Goal: Communication & Community: Connect with others

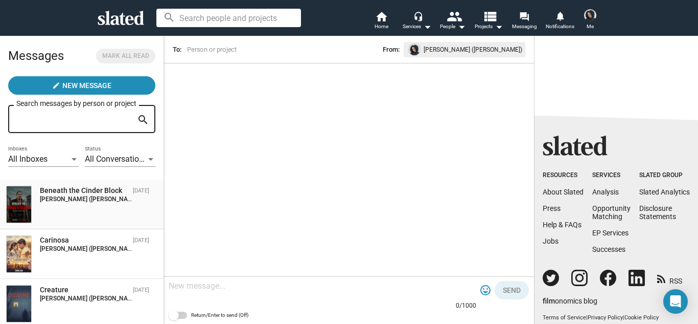
click at [71, 190] on div "Beneath the Cinder Block" at bounding box center [84, 191] width 89 height 10
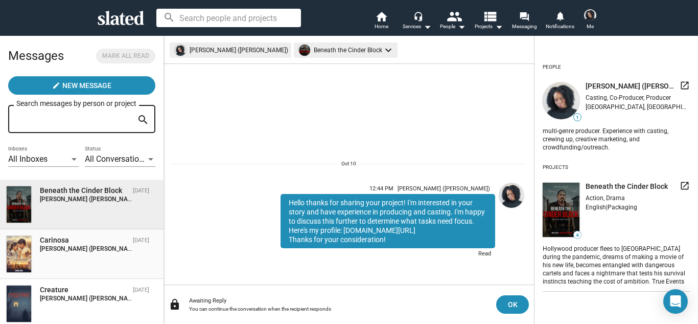
click at [66, 239] on div "Carinosa" at bounding box center [84, 240] width 89 height 10
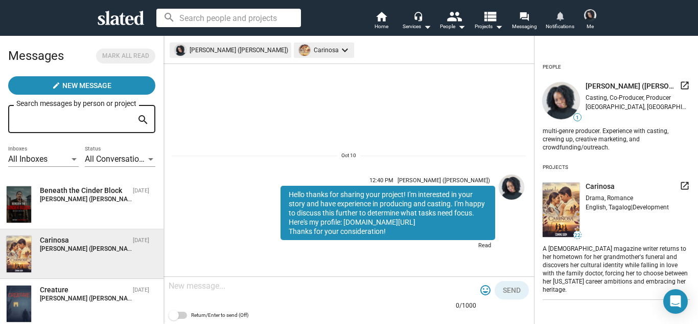
click at [559, 17] on mat-icon "notifications" at bounding box center [560, 16] width 10 height 10
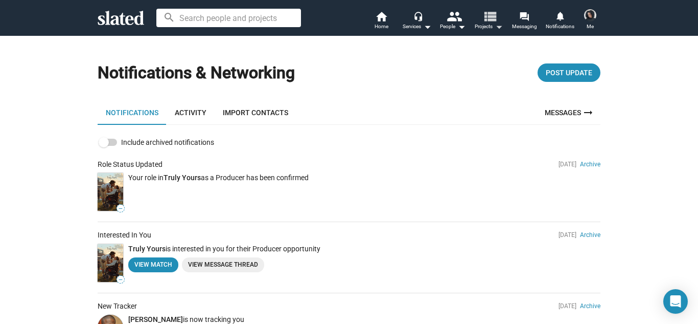
click at [497, 16] on mat-icon "view_list" at bounding box center [489, 16] width 15 height 15
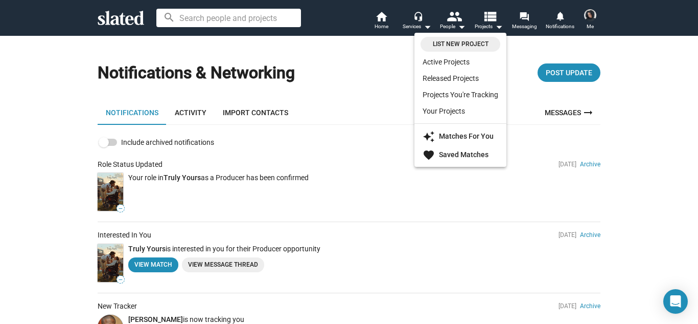
click at [527, 22] on div at bounding box center [349, 162] width 698 height 324
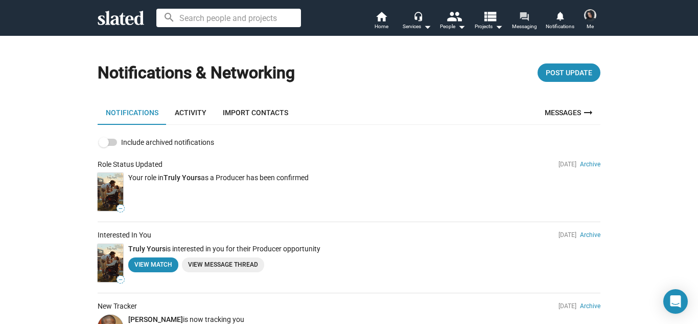
click at [519, 18] on mat-icon "forum" at bounding box center [524, 16] width 10 height 10
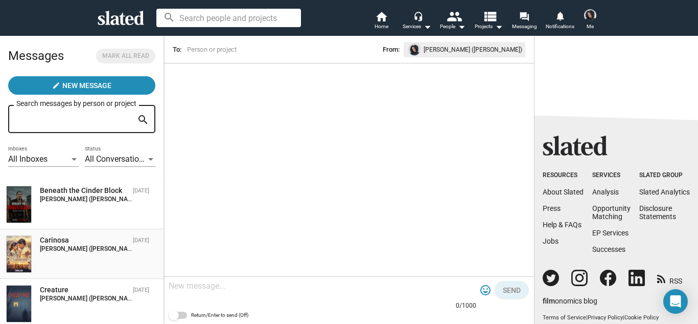
click at [61, 238] on div "Carinosa" at bounding box center [84, 240] width 89 height 10
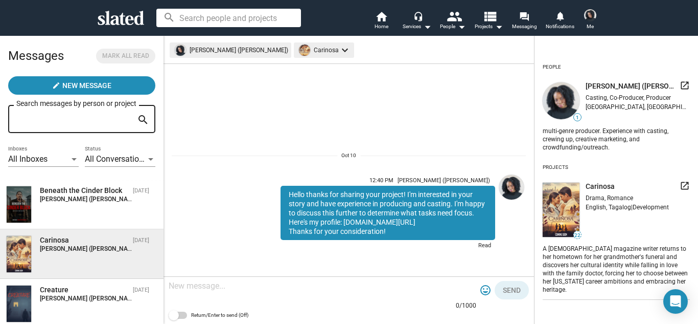
click at [277, 25] on input at bounding box center [228, 18] width 145 height 18
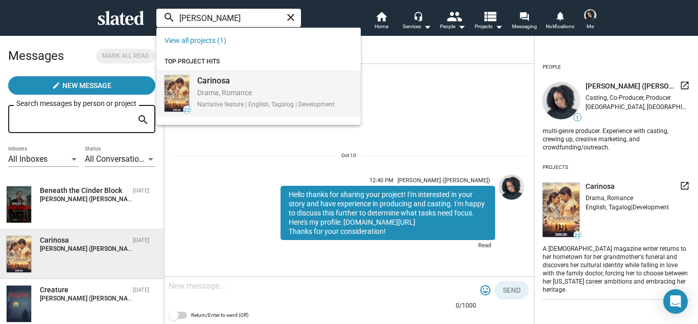
type input "carino"
click at [240, 91] on div "Drama, Romance" at bounding box center [265, 93] width 137 height 11
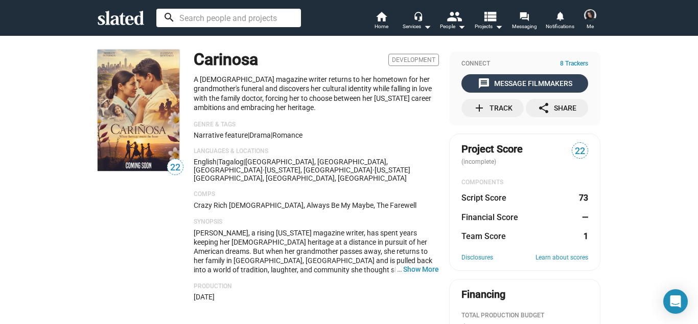
click at [469, 78] on span "message Message Filmmakers" at bounding box center [525, 83] width 123 height 18
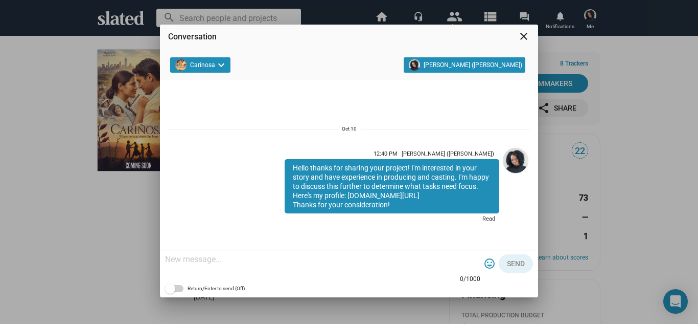
click at [523, 34] on mat-icon "close" at bounding box center [524, 36] width 12 height 12
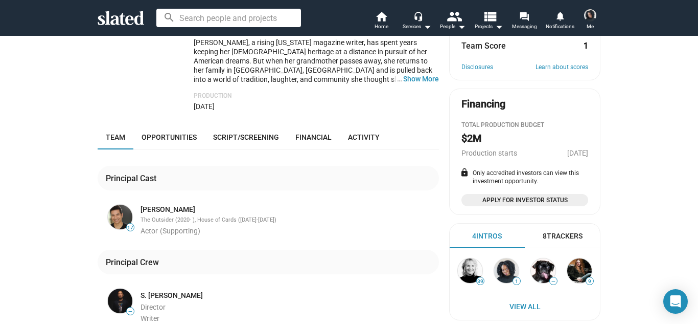
scroll to position [245, 0]
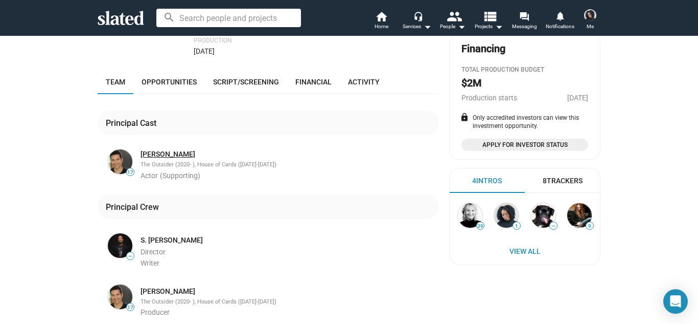
click at [166, 149] on link "[PERSON_NAME]" at bounding box center [168, 154] width 55 height 10
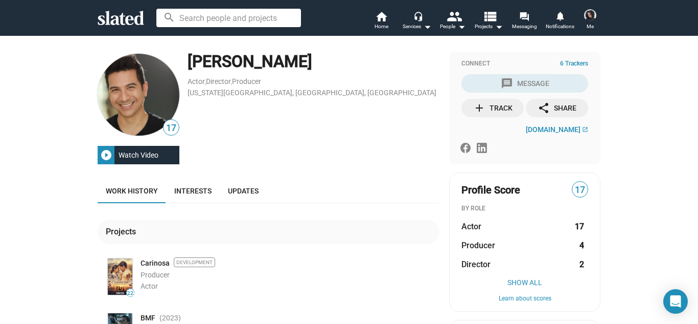
click at [47, 180] on div "17 play_circle_filled Watch Video [PERSON_NAME] Actor , Director , Producer [US…" at bounding box center [349, 299] width 698 height 529
click at [519, 25] on span "Messaging" at bounding box center [524, 26] width 25 height 12
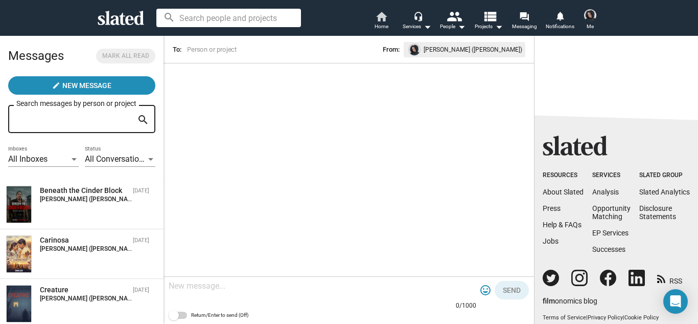
click at [383, 16] on mat-icon "home" at bounding box center [381, 16] width 12 height 12
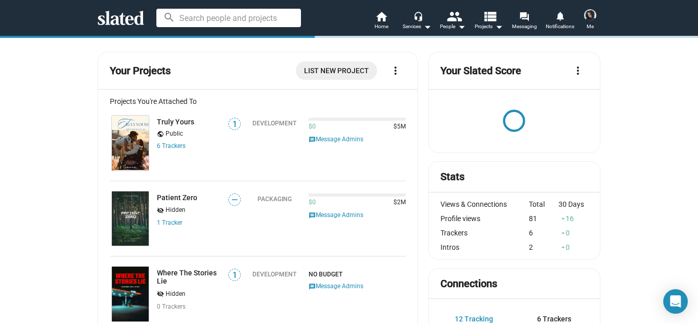
click at [591, 16] on img at bounding box center [590, 15] width 12 height 12
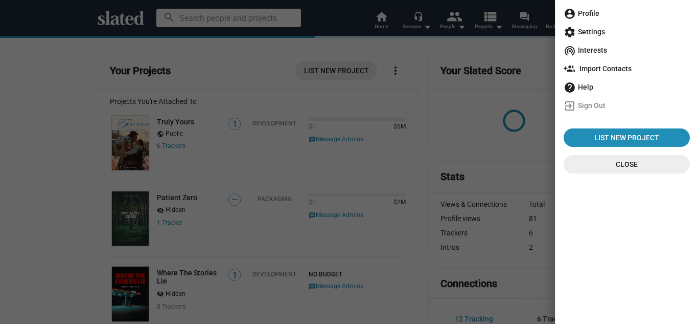
click at [591, 18] on span "account_circle Profile" at bounding box center [627, 13] width 126 height 18
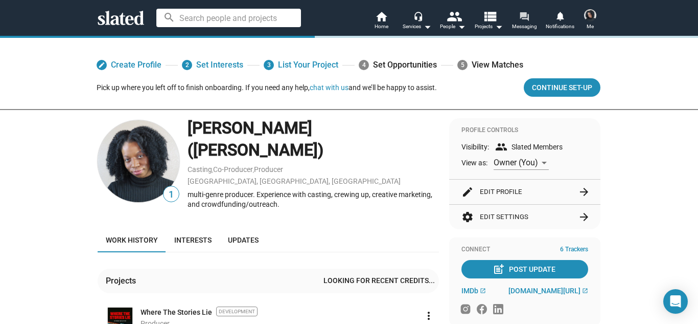
click at [528, 21] on mat-icon "forum" at bounding box center [524, 16] width 10 height 10
